Goal: Find specific page/section: Find specific page/section

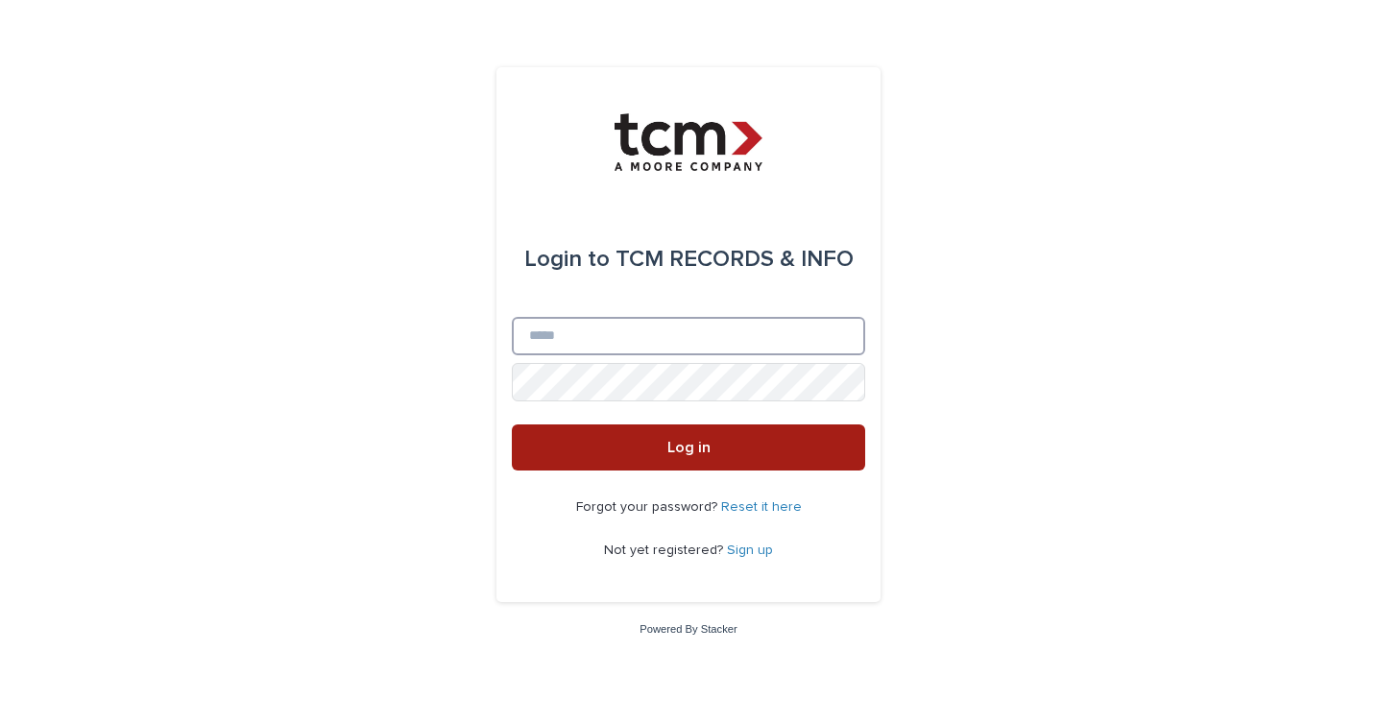
type input "**********"
click at [688, 451] on span "Log in" at bounding box center [689, 447] width 43 height 15
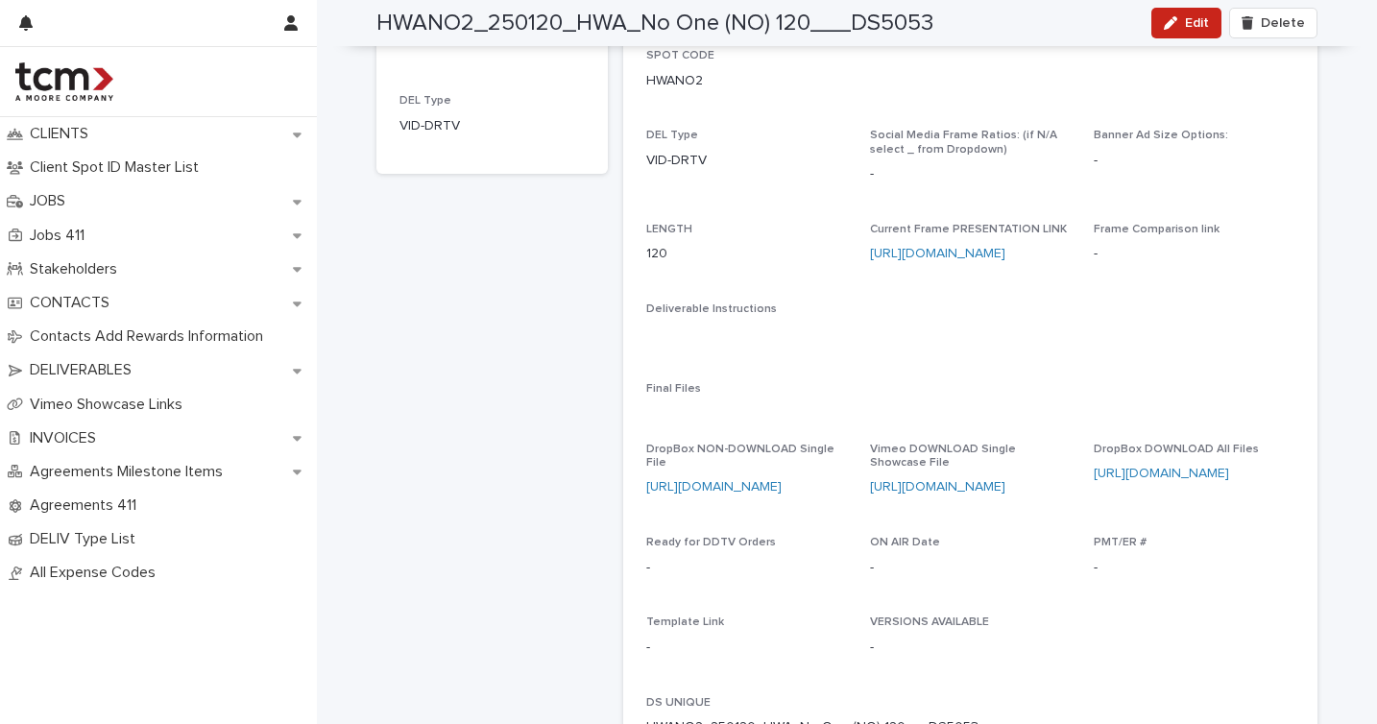
scroll to position [315, 0]
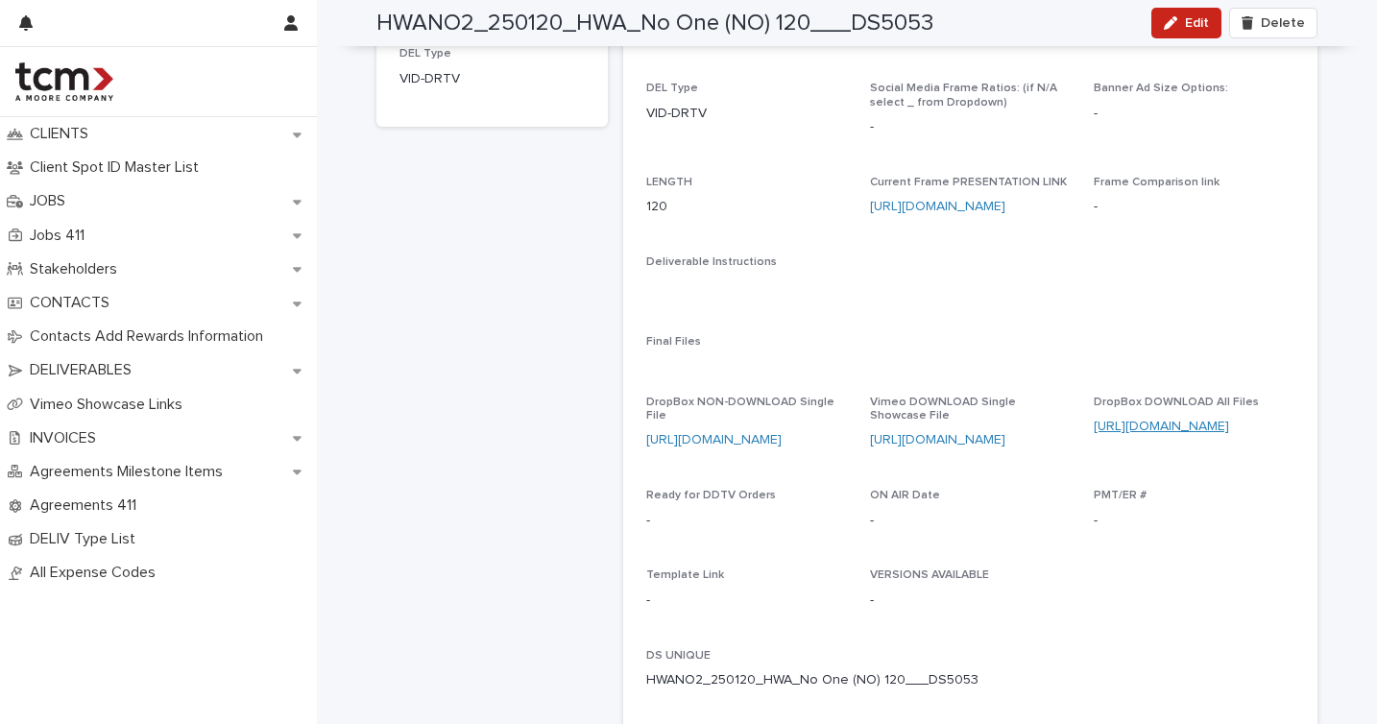
click at [1137, 425] on link "[URL][DOMAIN_NAME]" at bounding box center [1161, 426] width 135 height 13
